Goal: Check status

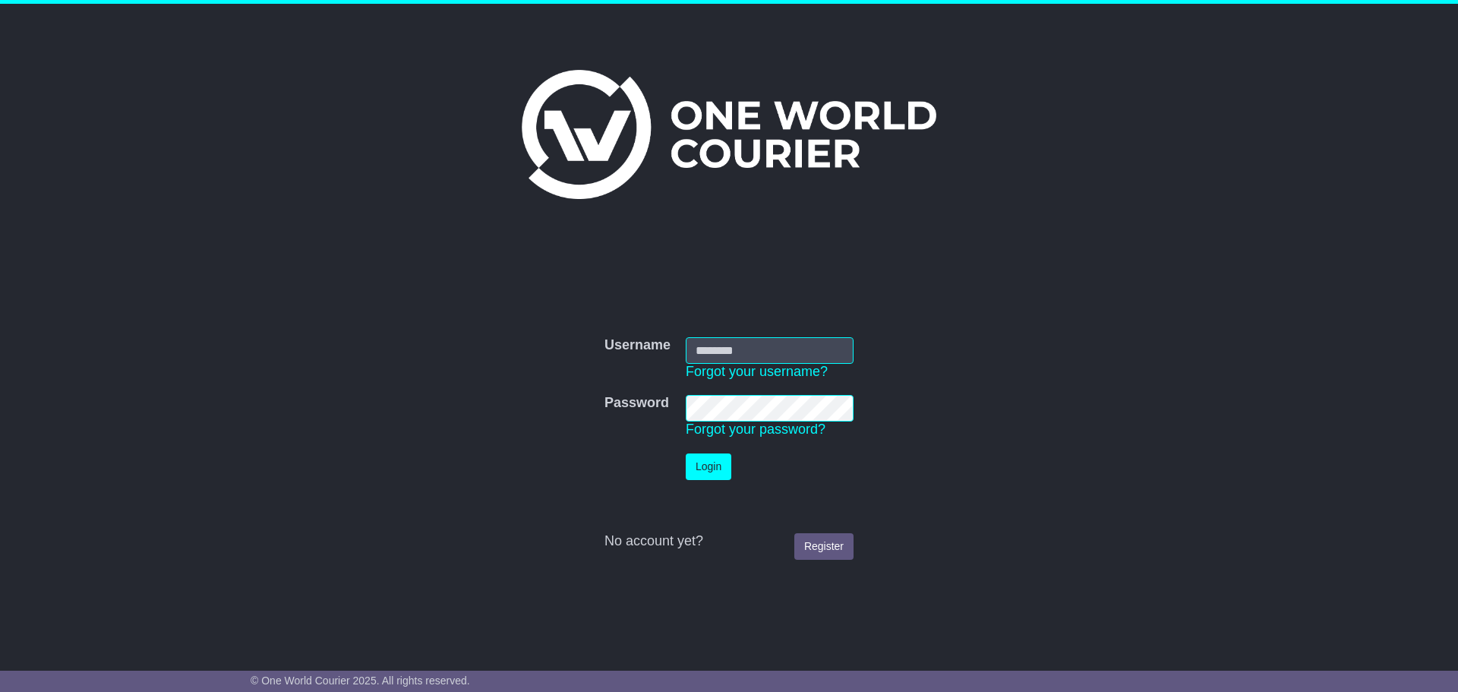
type input "**********"
click at [717, 473] on button "Login" at bounding box center [709, 466] width 46 height 27
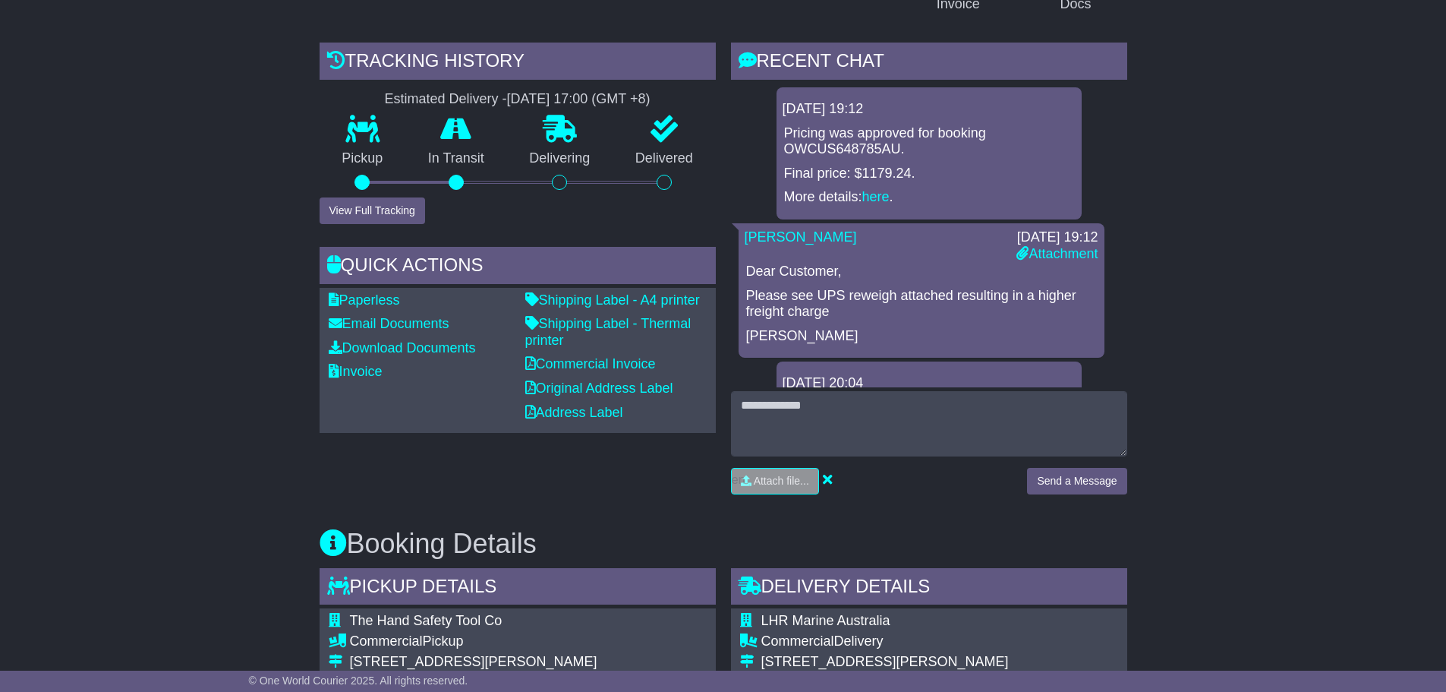
scroll to position [76, 0]
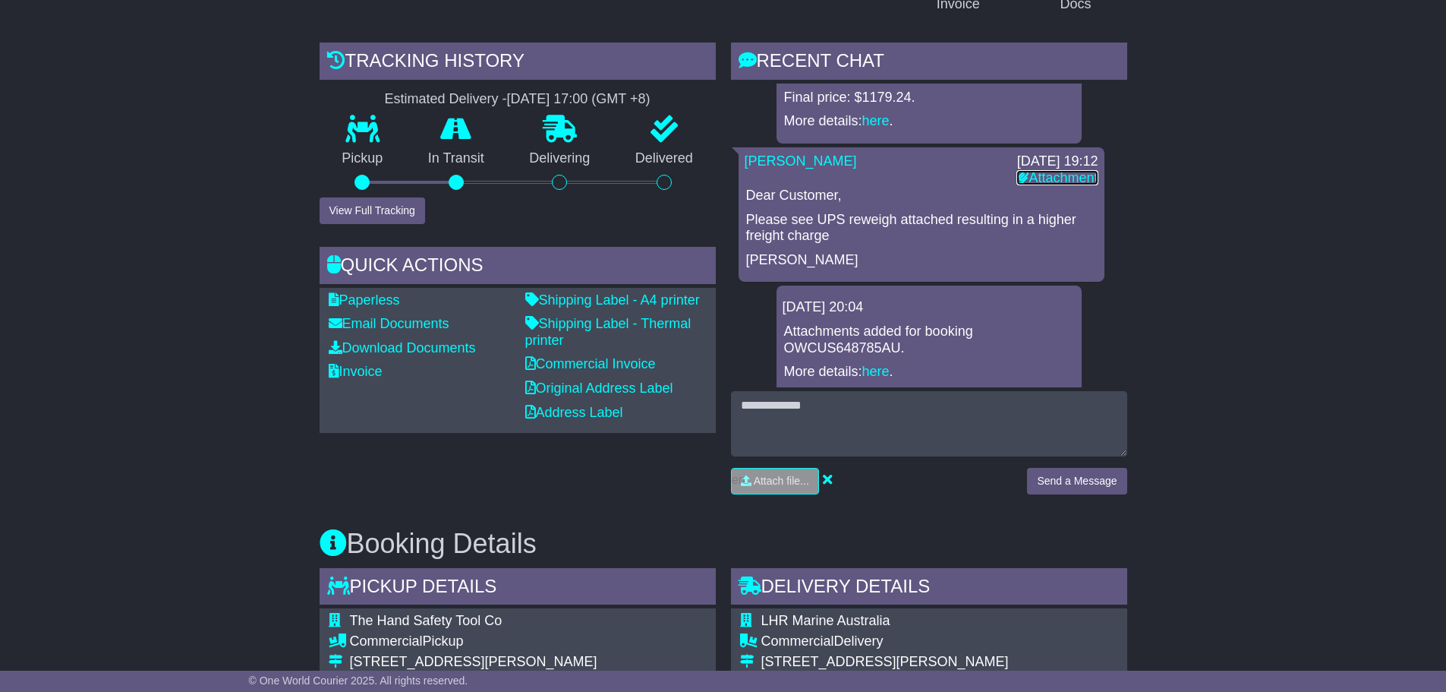
click at [1046, 180] on link "Attachment" at bounding box center [1057, 177] width 81 height 15
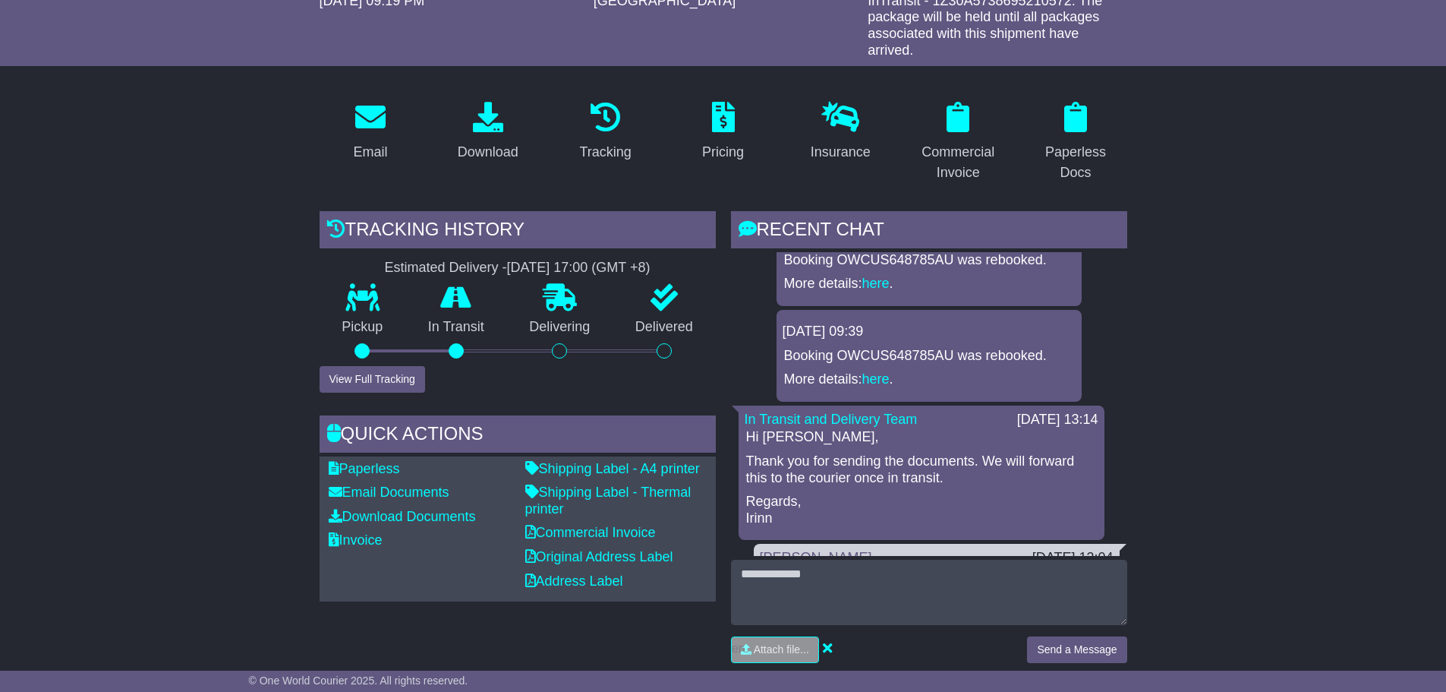
scroll to position [2050, 0]
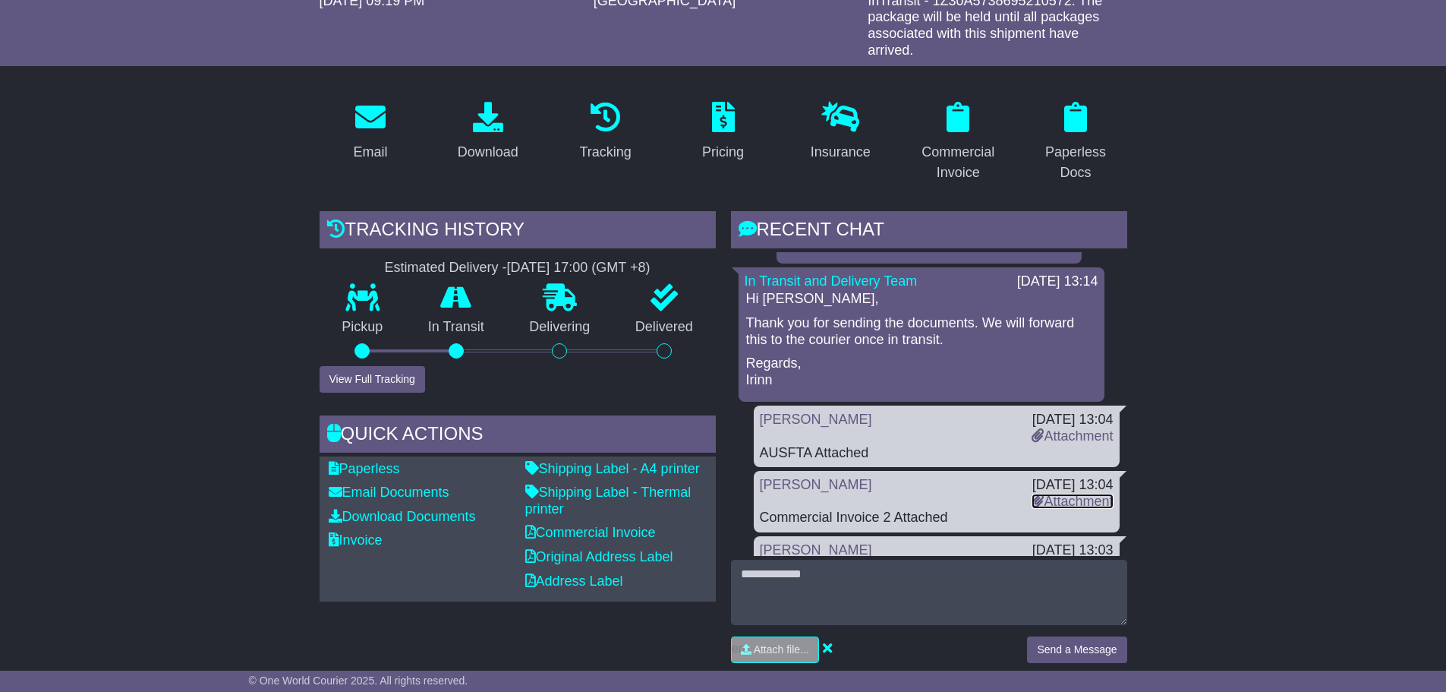
click at [1061, 493] on link "Attachment" at bounding box center [1072, 500] width 81 height 15
click at [1033, 559] on icon at bounding box center [1038, 566] width 12 height 14
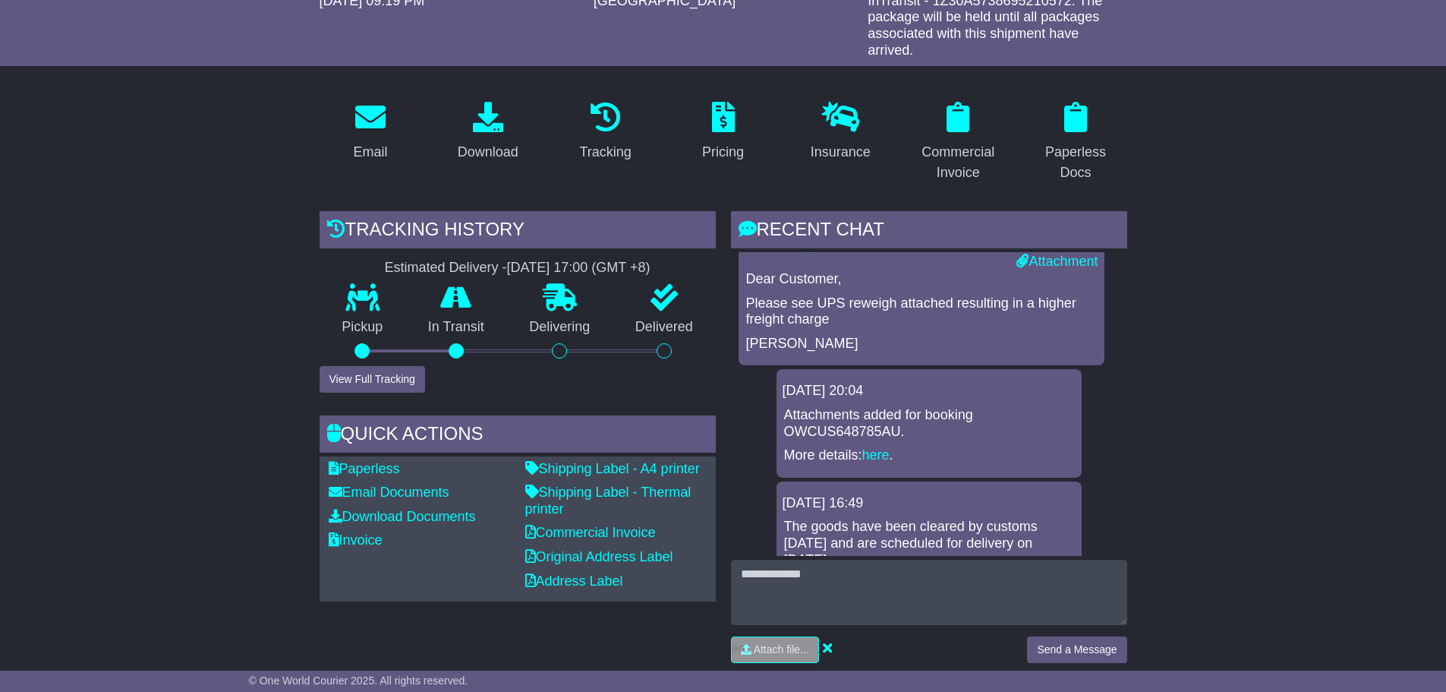
scroll to position [152, 0]
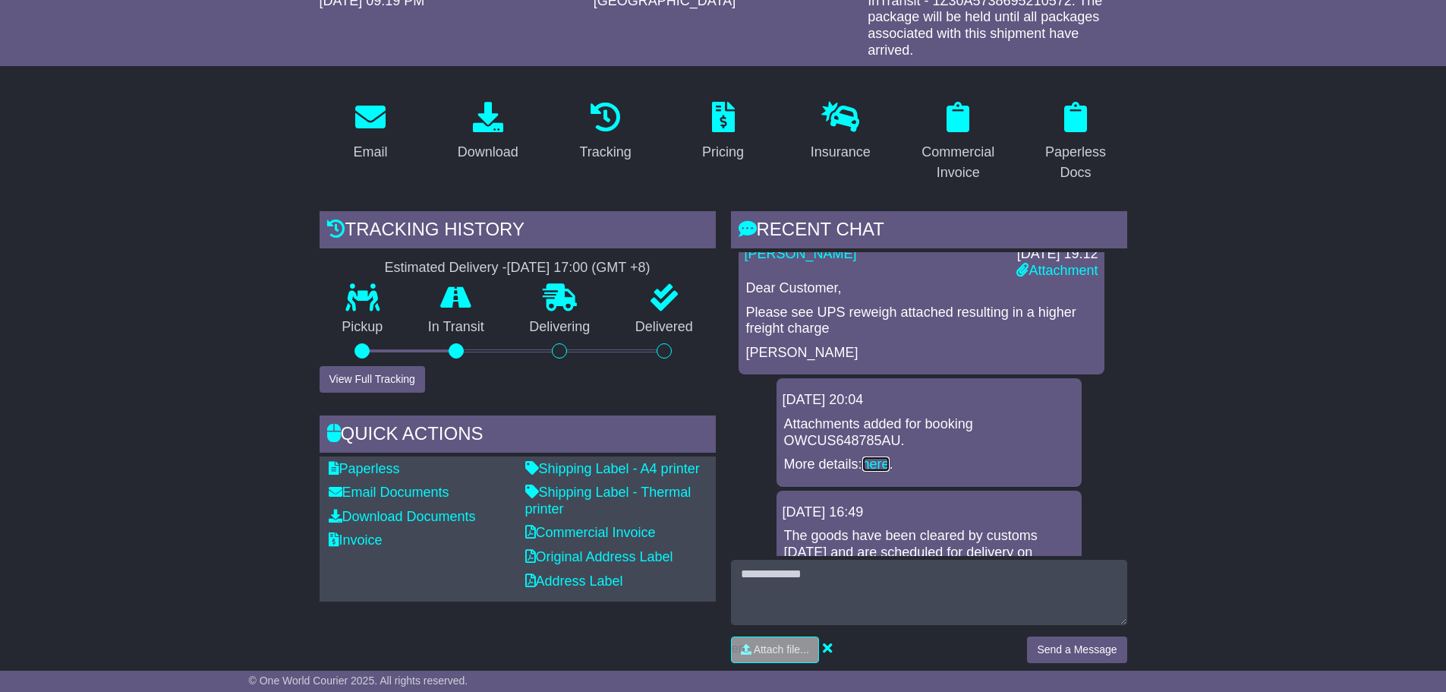
click at [887, 462] on link "here" at bounding box center [875, 463] width 27 height 15
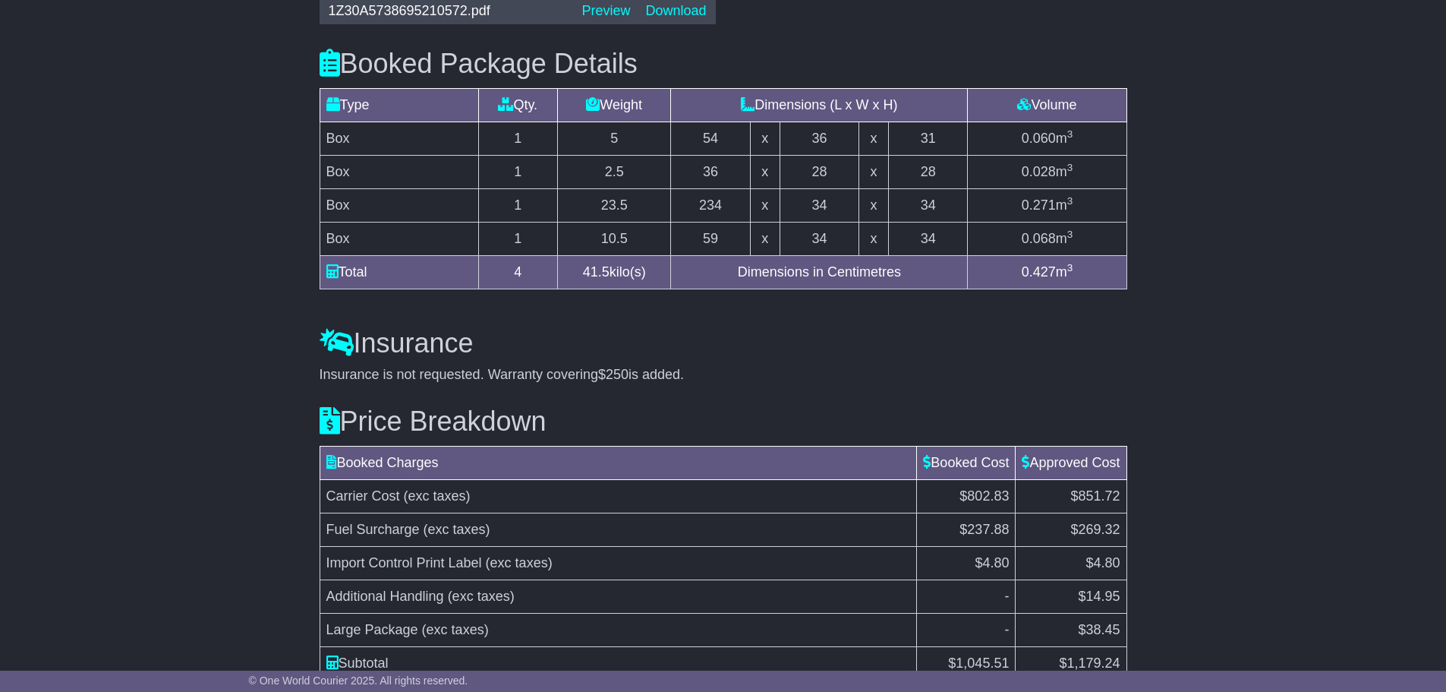
scroll to position [1805, 0]
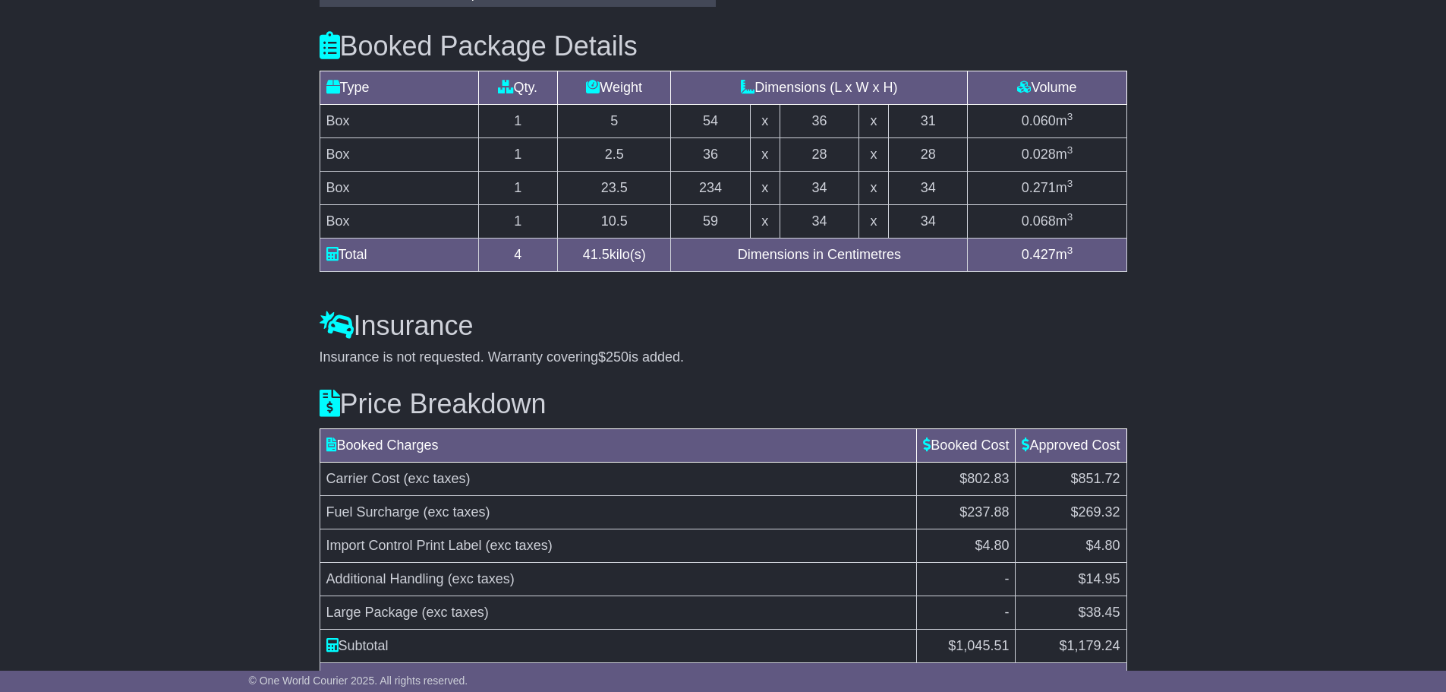
scroll to position [1654, 0]
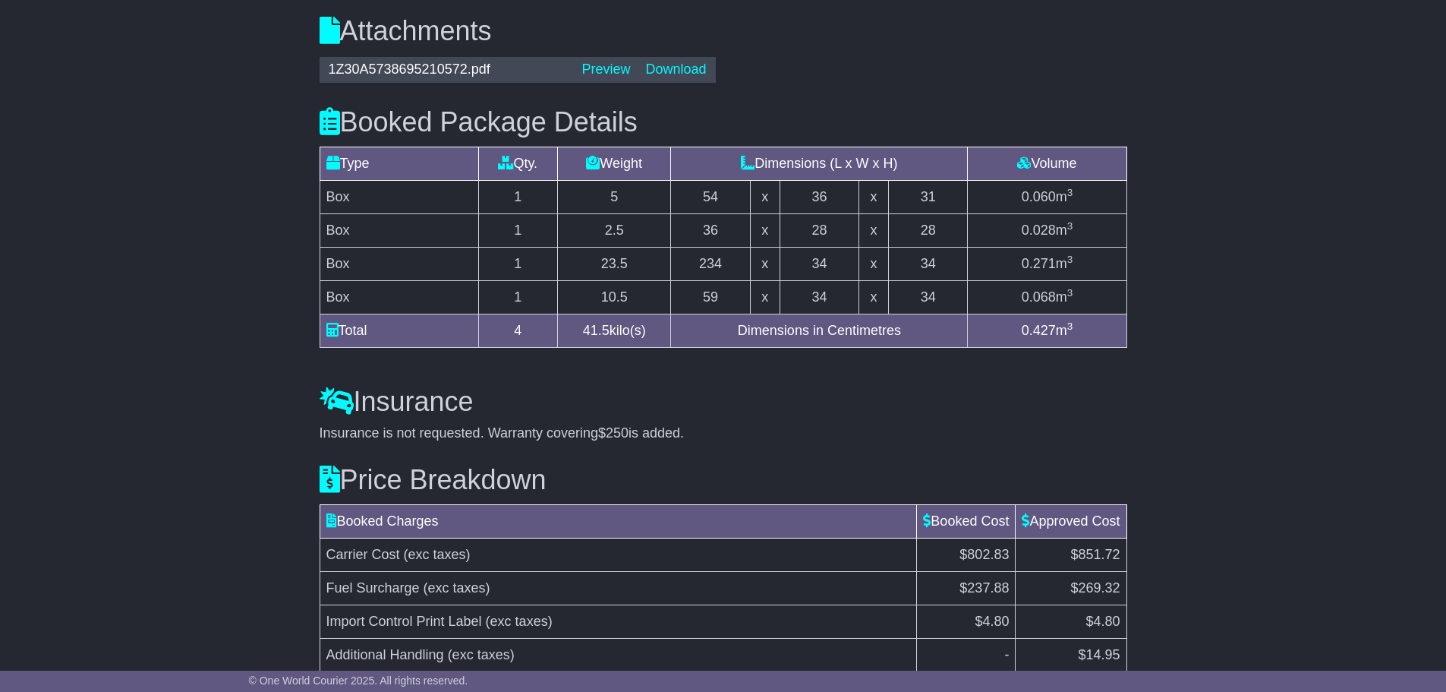
drag, startPoint x: 1237, startPoint y: 363, endPoint x: 1230, endPoint y: 369, distance: 9.7
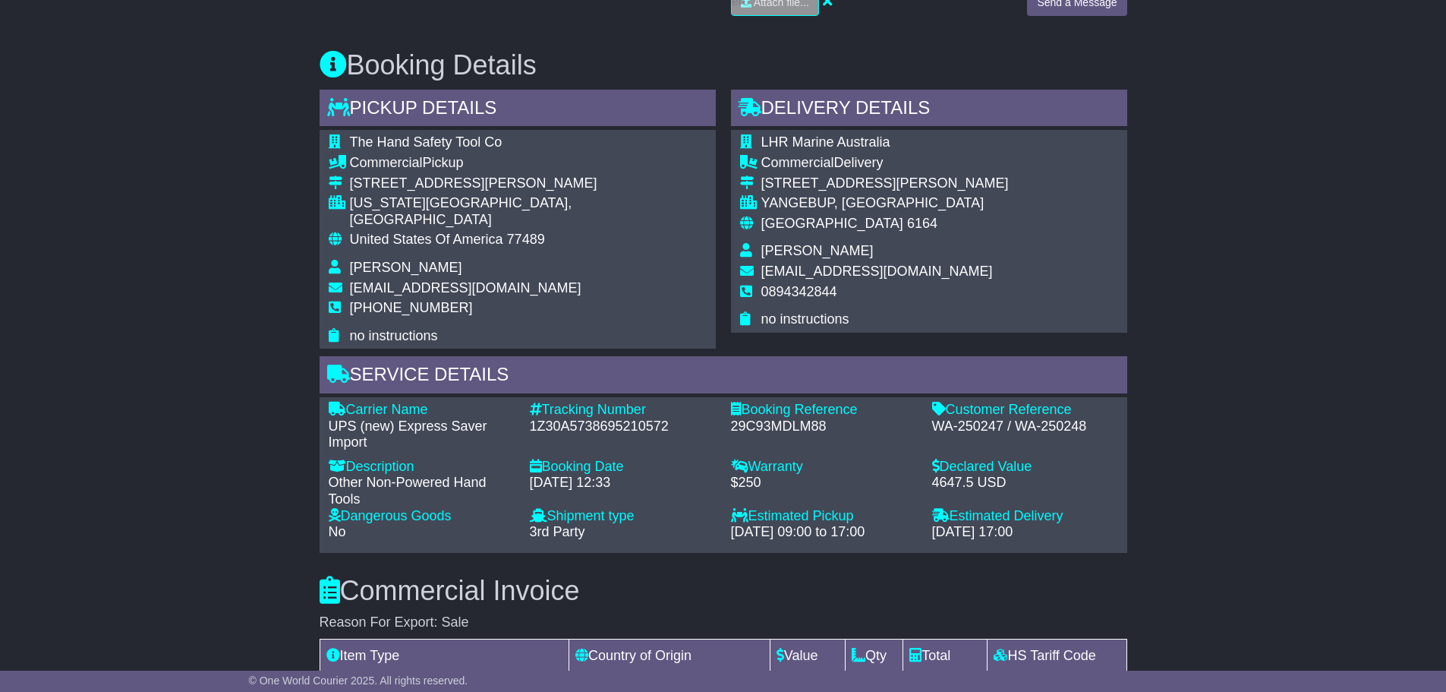
scroll to position [667, 0]
